Goal: Task Accomplishment & Management: Use online tool/utility

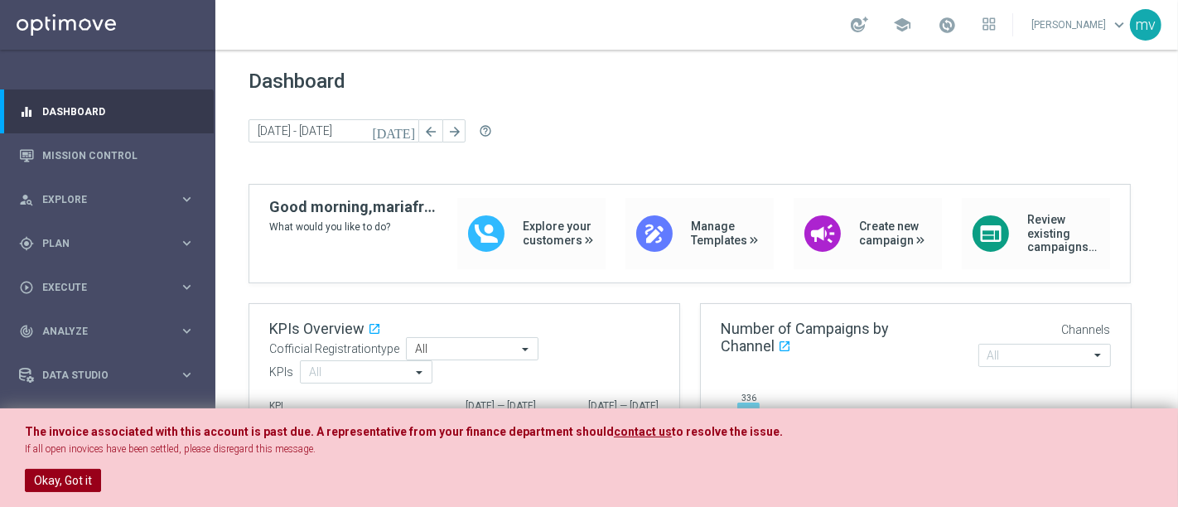
click at [77, 472] on button "Okay, Got it" at bounding box center [63, 480] width 76 height 23
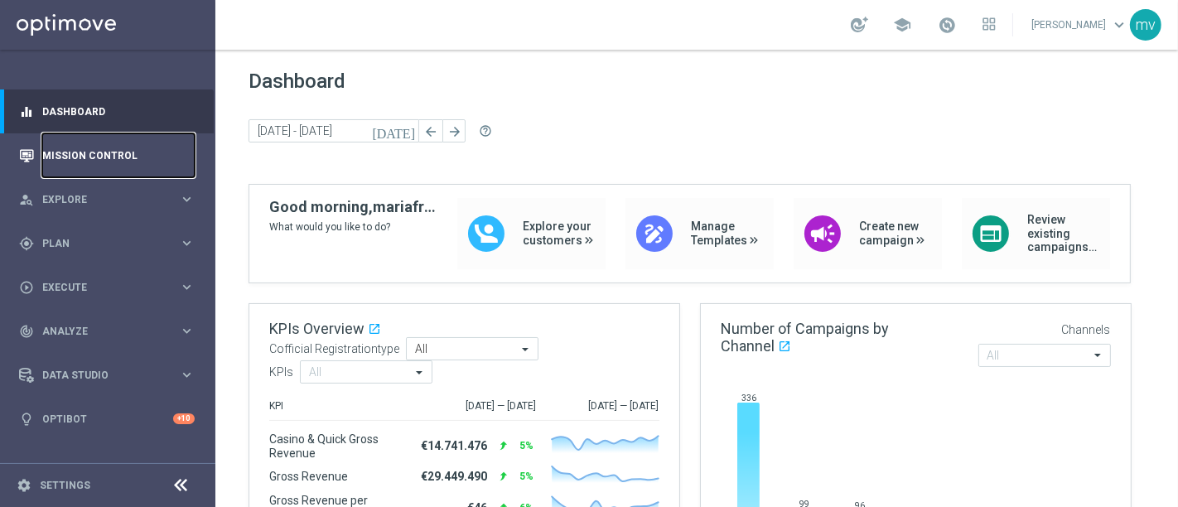
click at [88, 152] on link "Mission Control" at bounding box center [118, 155] width 152 height 44
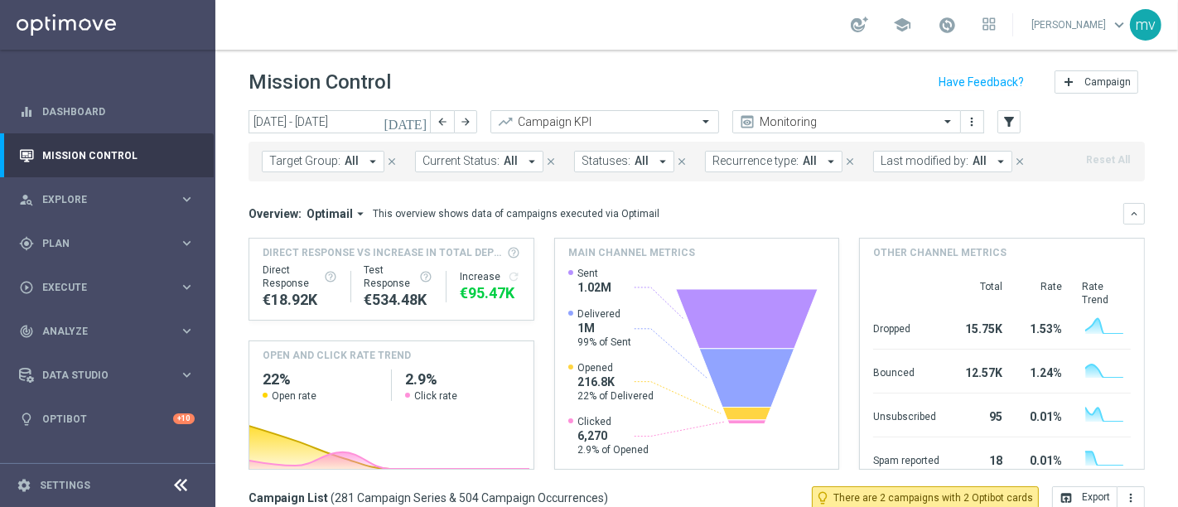
click at [423, 117] on icon "[DATE]" at bounding box center [406, 121] width 45 height 15
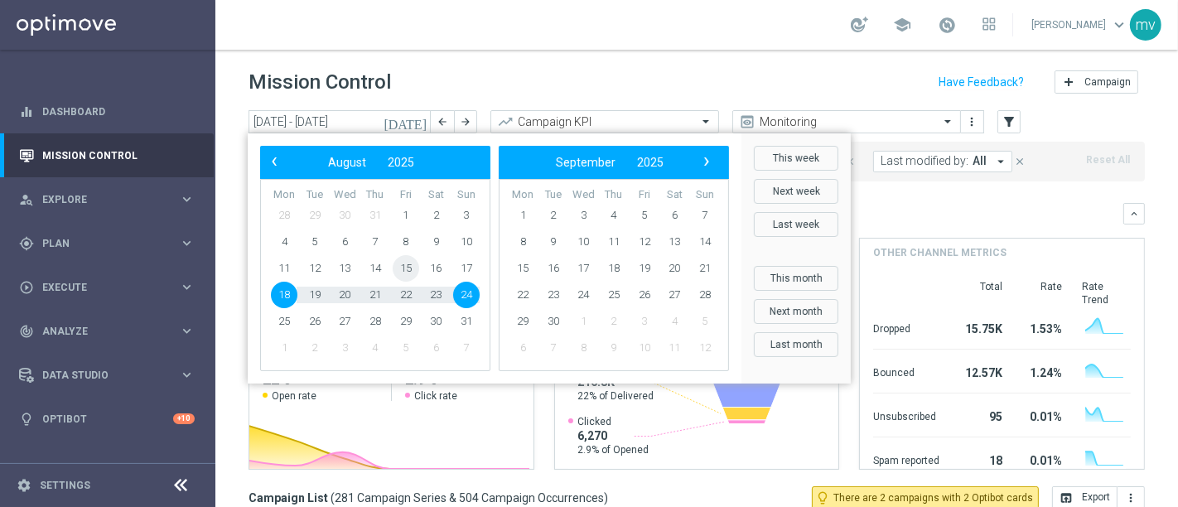
click at [409, 267] on span "15" at bounding box center [406, 268] width 27 height 27
type input "[DATE] - [DATE]"
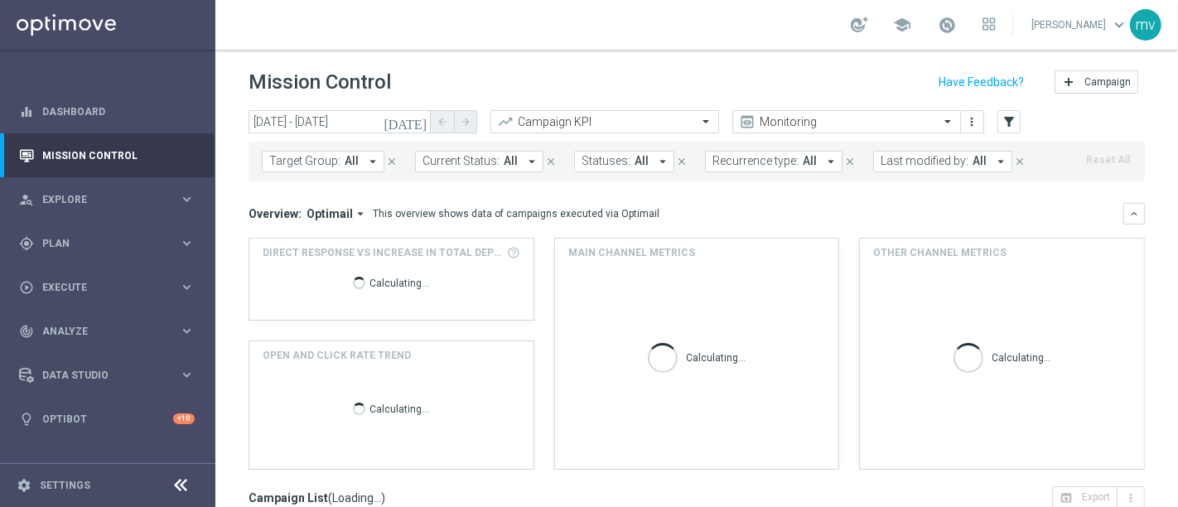
click at [370, 157] on icon "arrow_drop_down" at bounding box center [372, 161] width 15 height 15
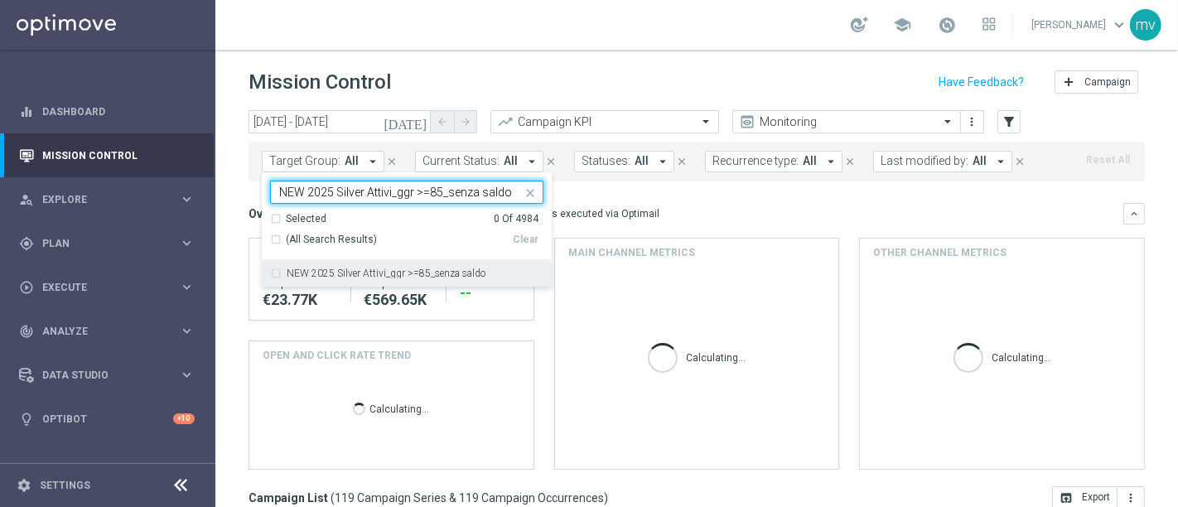
click at [275, 272] on div "NEW 2025 Silver Attivi_ggr >=85_senza saldo" at bounding box center [406, 273] width 273 height 27
type input "NEW 2025 Silver Attivi_ggr >=85_senza saldo"
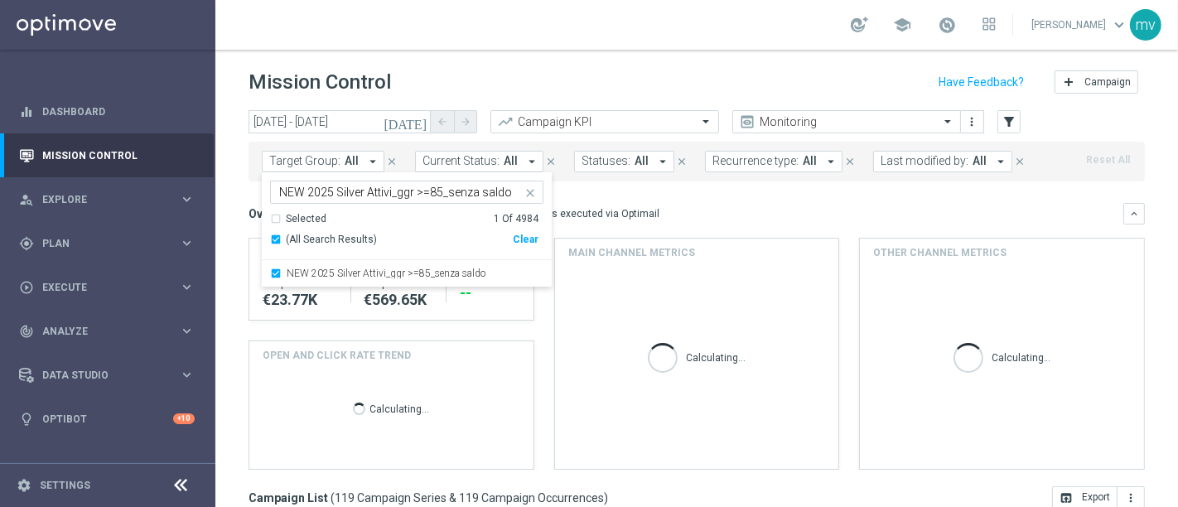
click at [810, 204] on div "Overview: Optimail arrow_drop_down This overview shows data of campaigns execut…" at bounding box center [697, 214] width 896 height 22
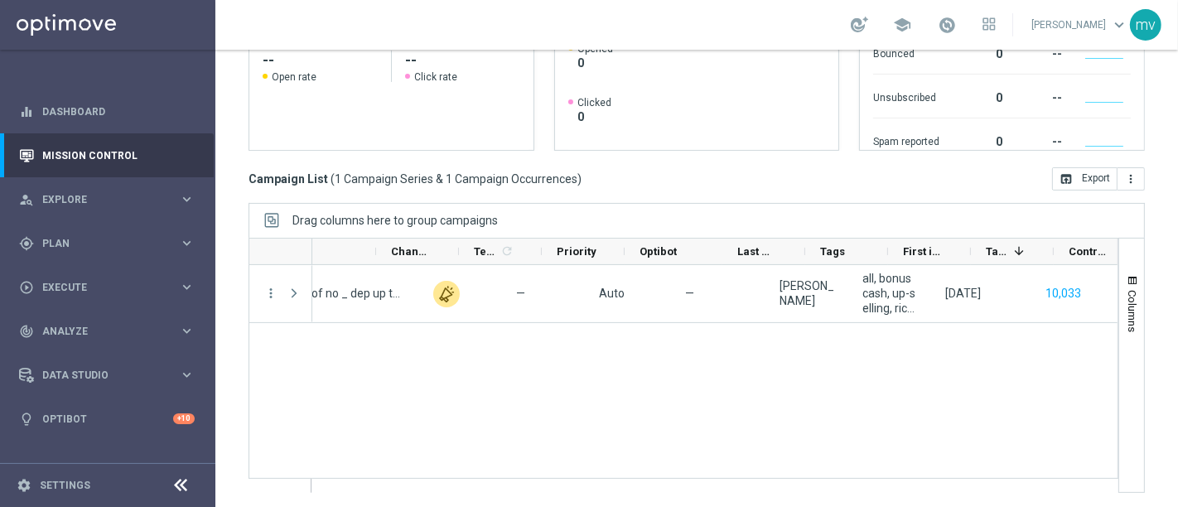
scroll to position [0, 606]
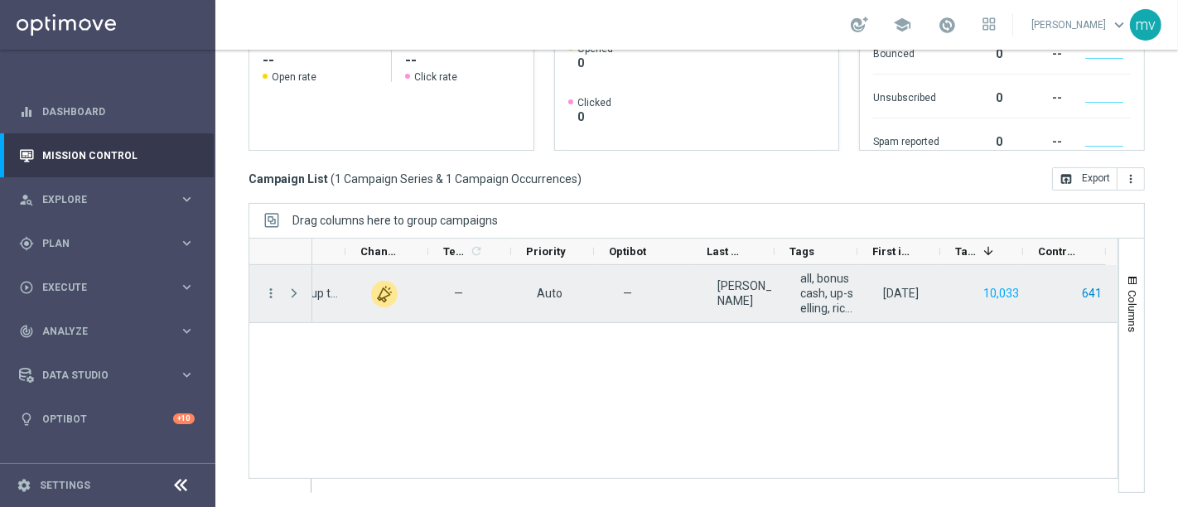
click at [1085, 290] on button "641" at bounding box center [1091, 293] width 23 height 21
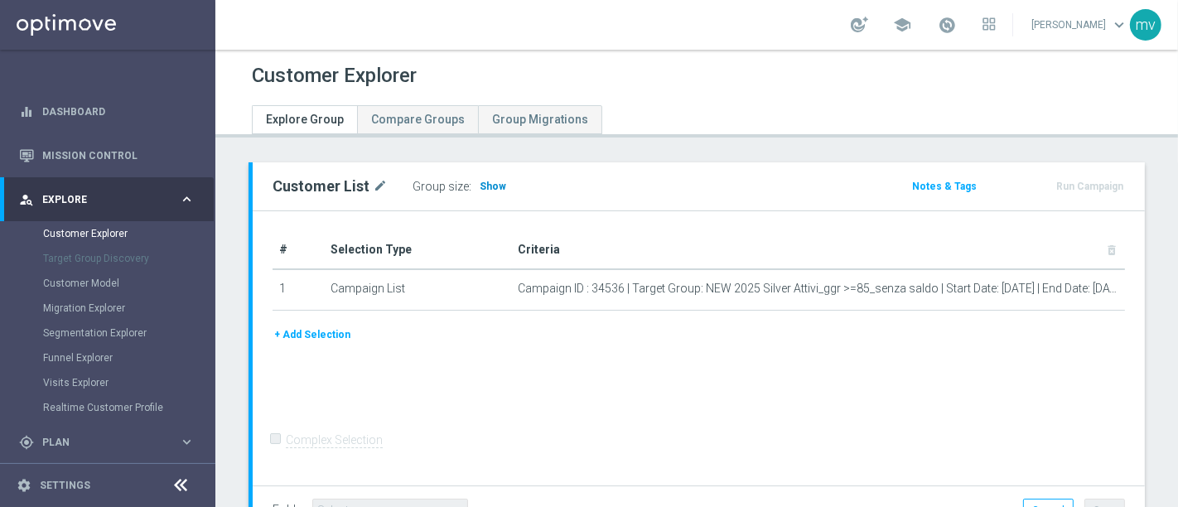
click at [482, 184] on span "Show" at bounding box center [493, 187] width 27 height 12
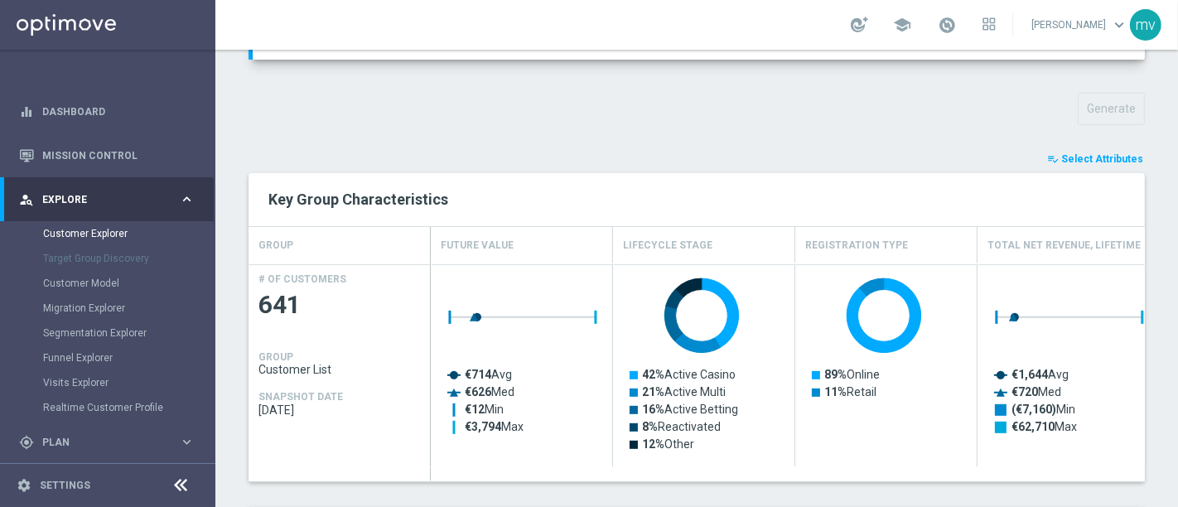
scroll to position [552, 0]
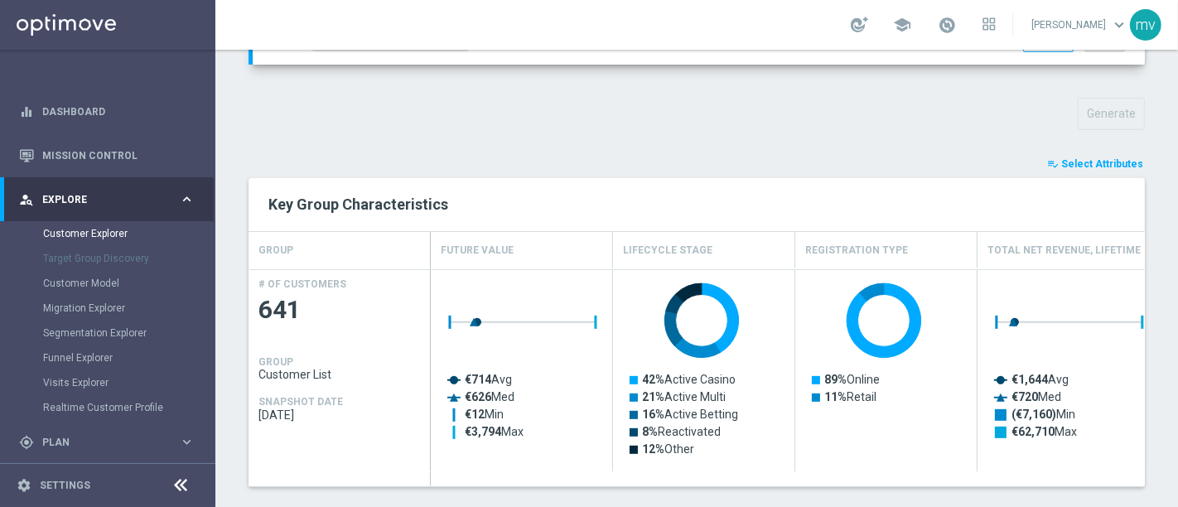
click at [1079, 164] on span "Select Attributes" at bounding box center [1102, 164] width 82 height 12
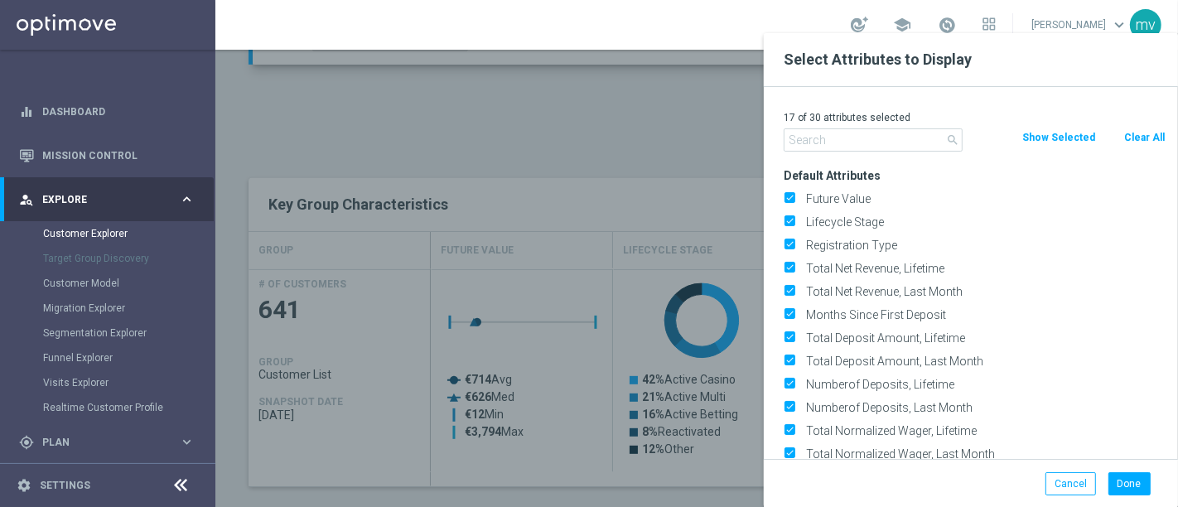
click at [1131, 138] on button "Clear All" at bounding box center [1145, 137] width 44 height 18
checkbox input "false"
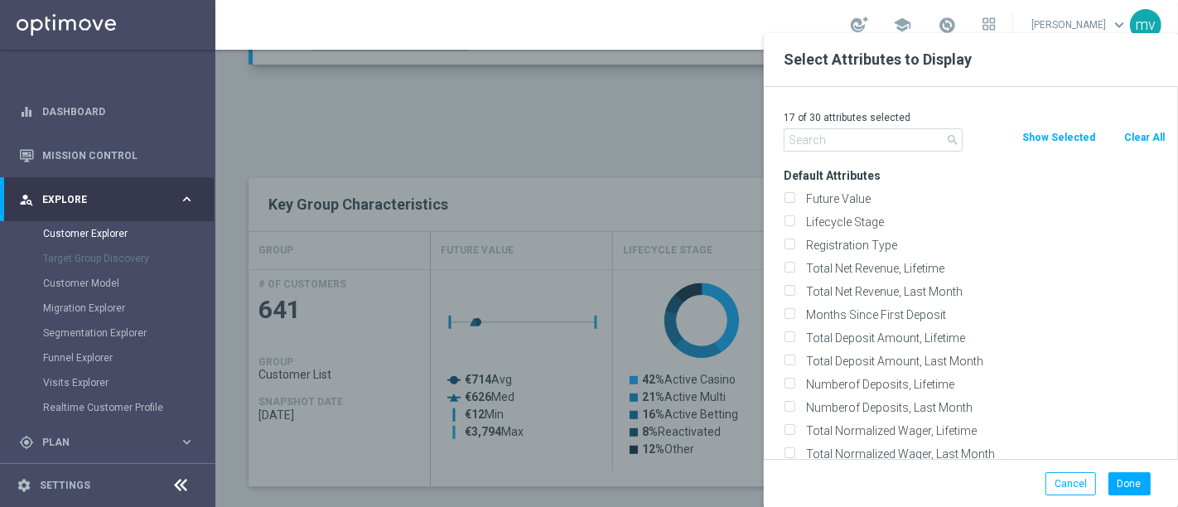
checkbox input "false"
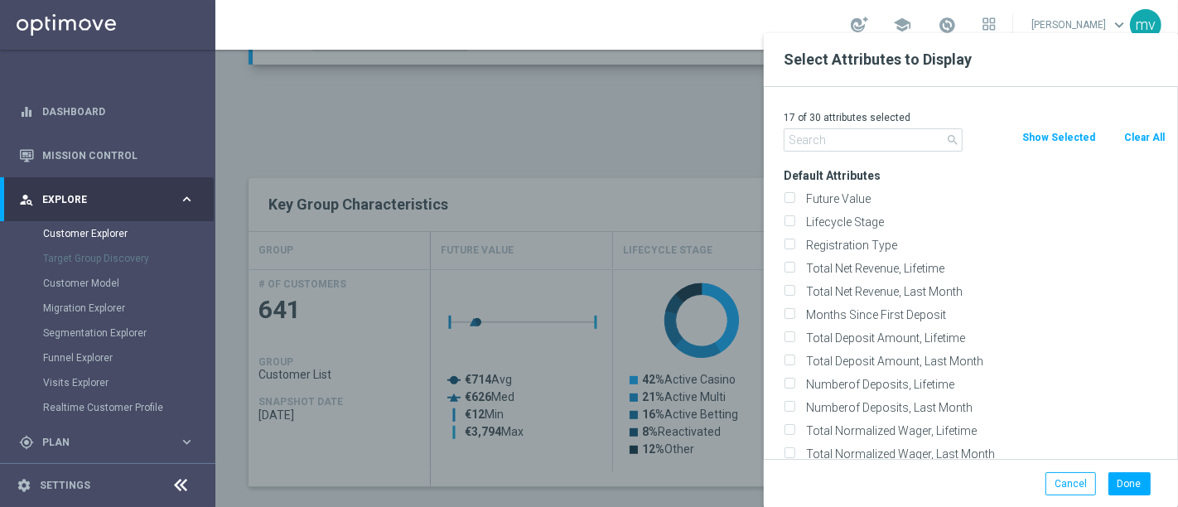
checkbox input "false"
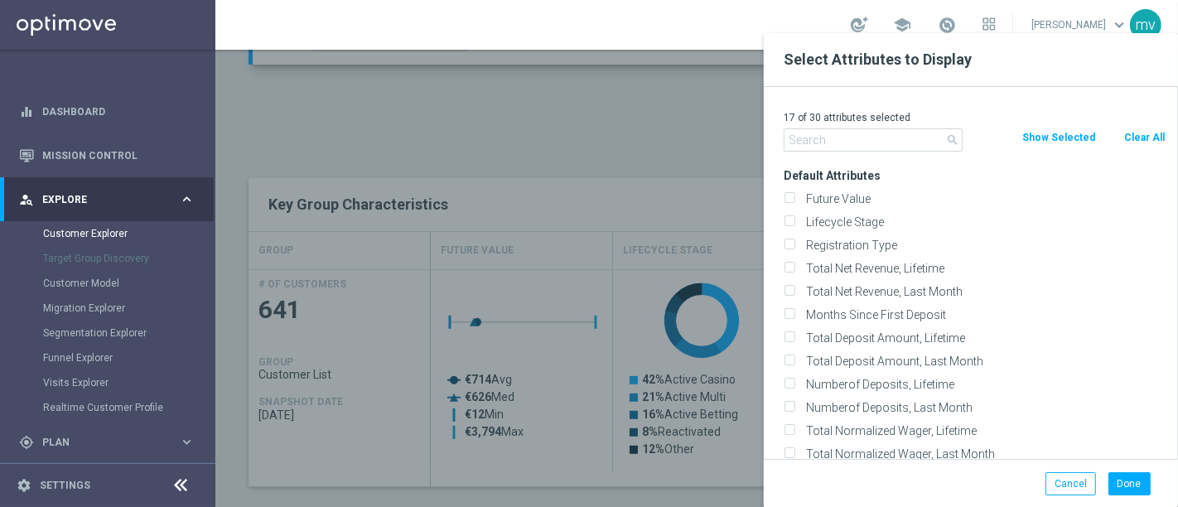
checkbox input "false"
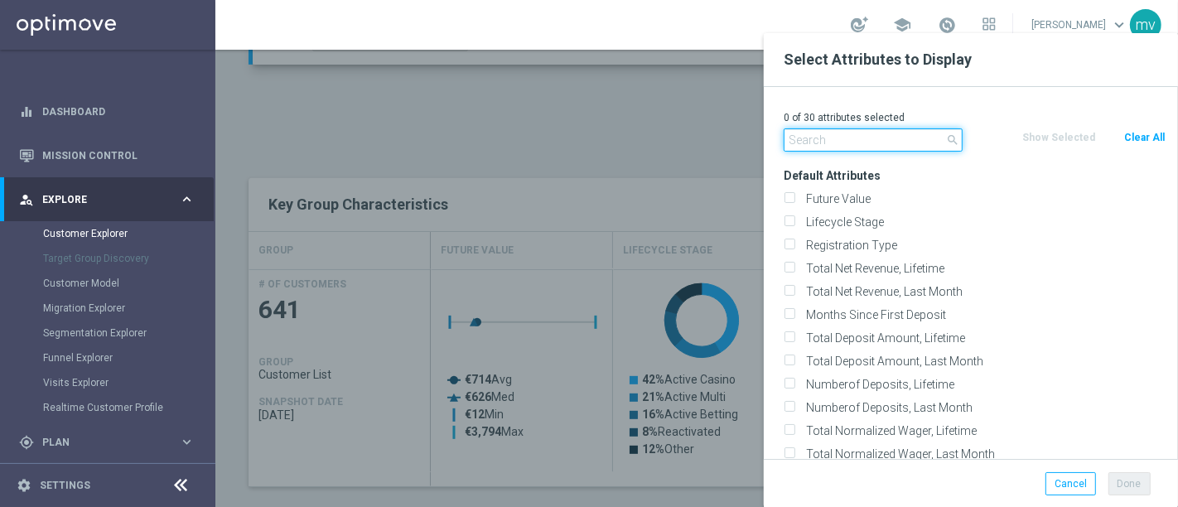
click at [890, 138] on input "text" at bounding box center [873, 139] width 179 height 23
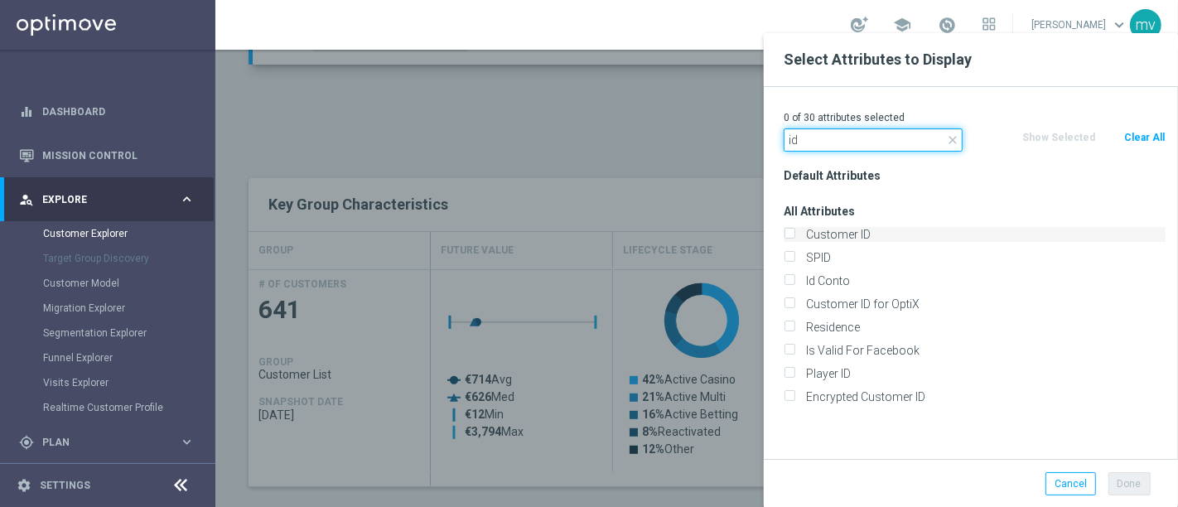
type input "id"
click at [790, 232] on input "Customer ID" at bounding box center [789, 236] width 11 height 11
checkbox input "true"
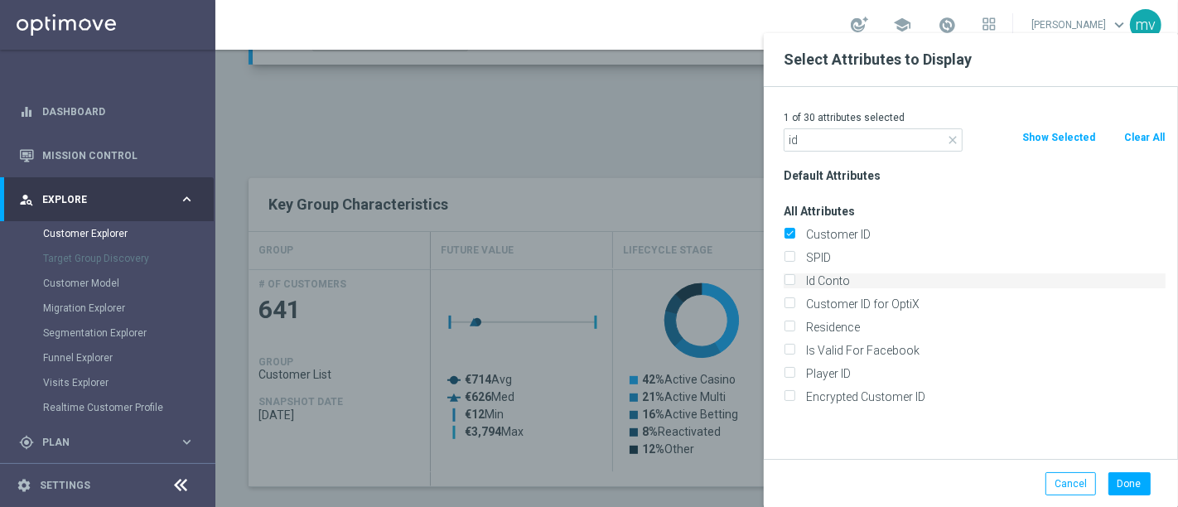
click at [789, 279] on input "Id Conto" at bounding box center [789, 283] width 11 height 11
checkbox input "true"
click at [1133, 486] on button "Done" at bounding box center [1130, 483] width 42 height 23
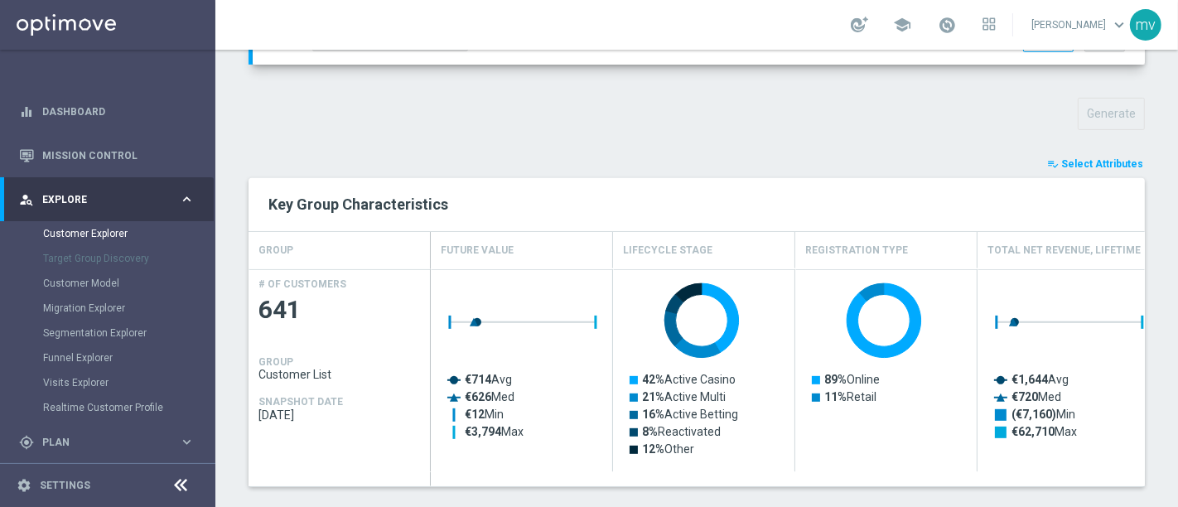
type input "Search"
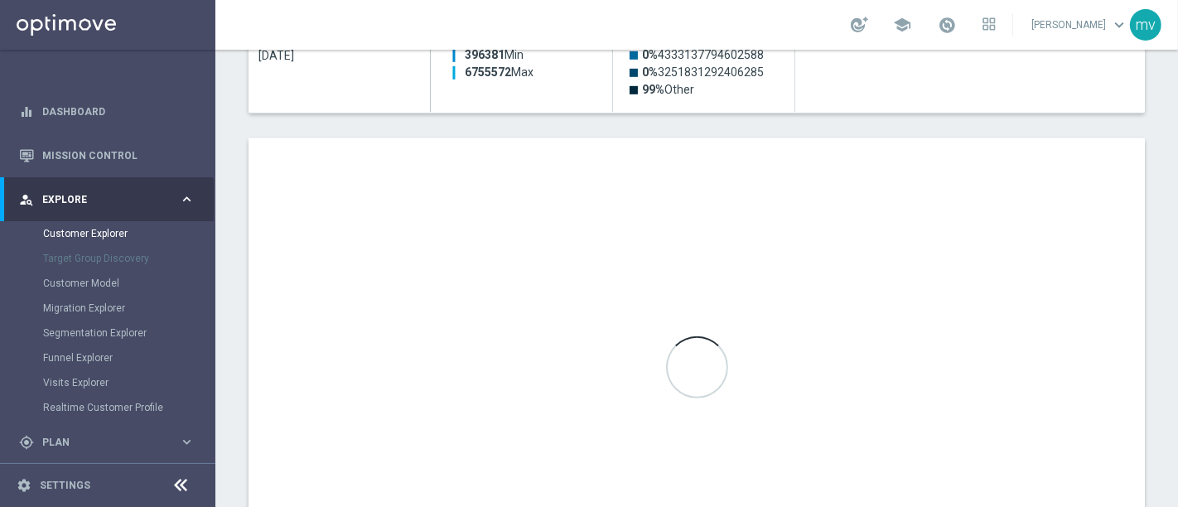
scroll to position [920, 0]
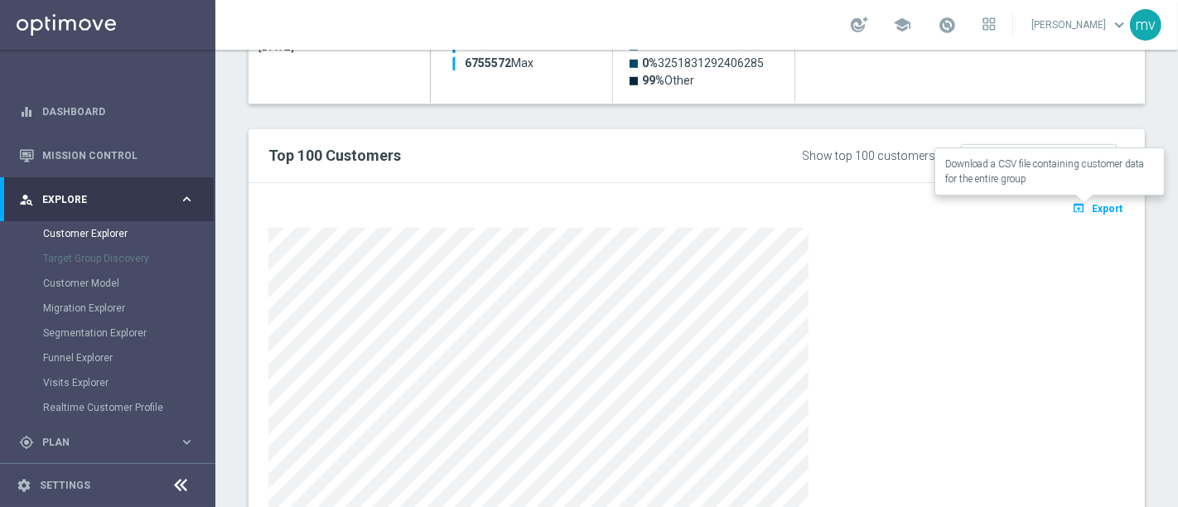
click at [1105, 203] on span "Export" at bounding box center [1107, 209] width 31 height 12
